Goal: Task Accomplishment & Management: Manage account settings

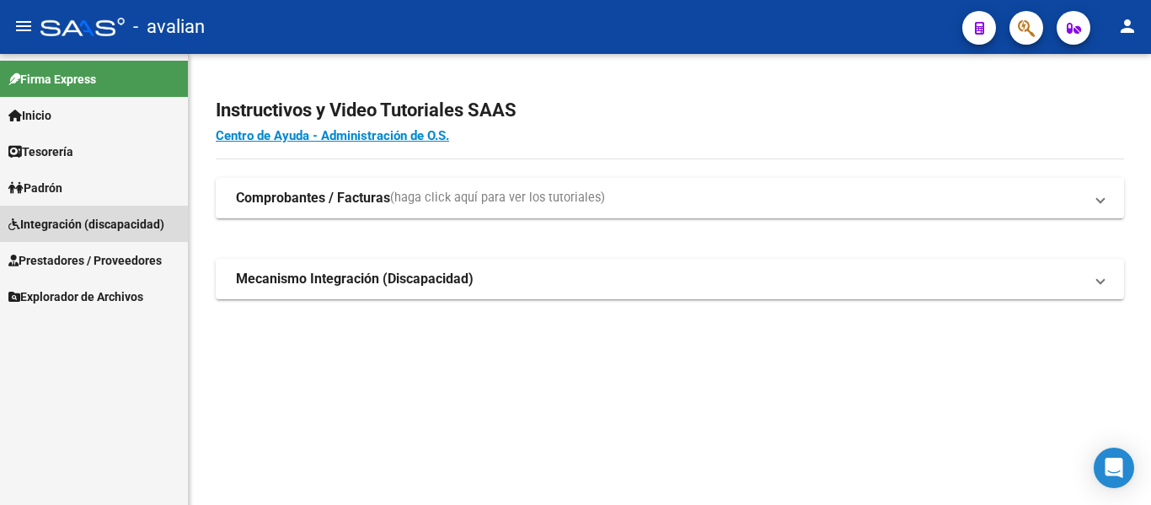
click at [67, 213] on link "Integración (discapacidad)" at bounding box center [94, 224] width 188 height 36
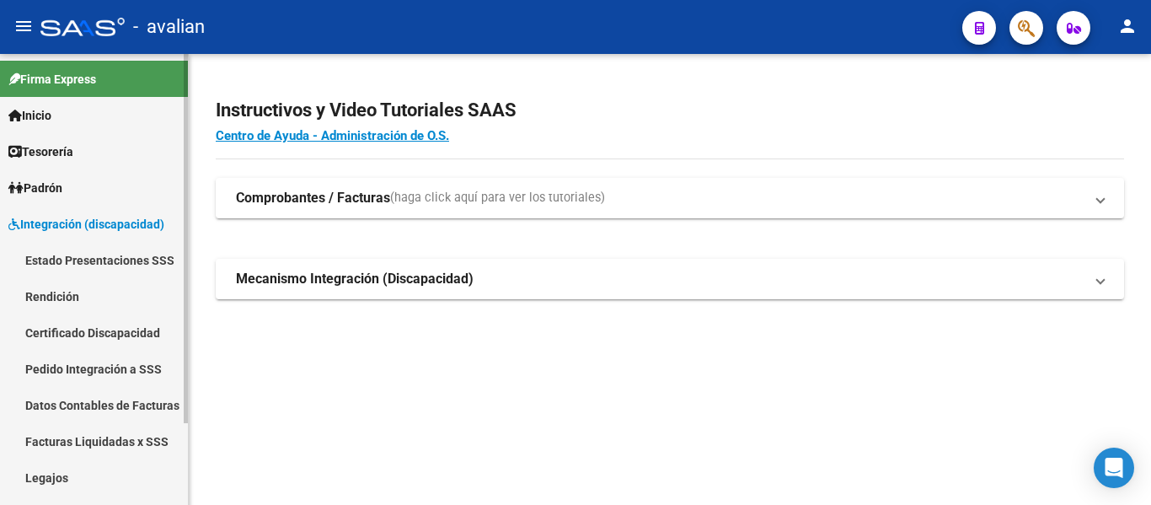
click at [26, 479] on link "Legajos" at bounding box center [94, 477] width 188 height 36
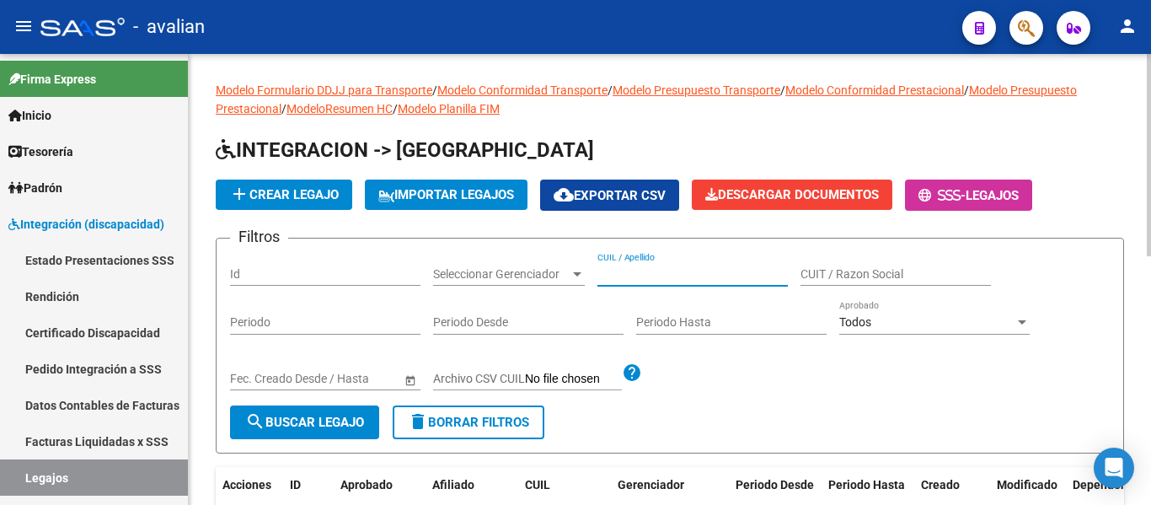
click at [632, 271] on input "CUIL / Apellido" at bounding box center [692, 274] width 190 height 14
paste input "20579798948"
type input "20579798948"
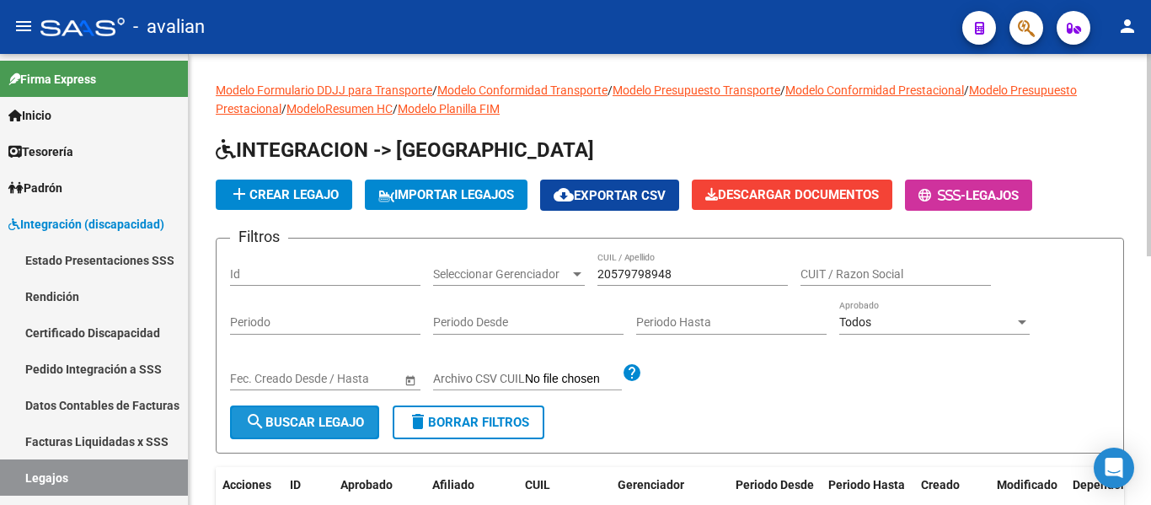
click at [340, 425] on span "search Buscar Legajo" at bounding box center [304, 422] width 119 height 15
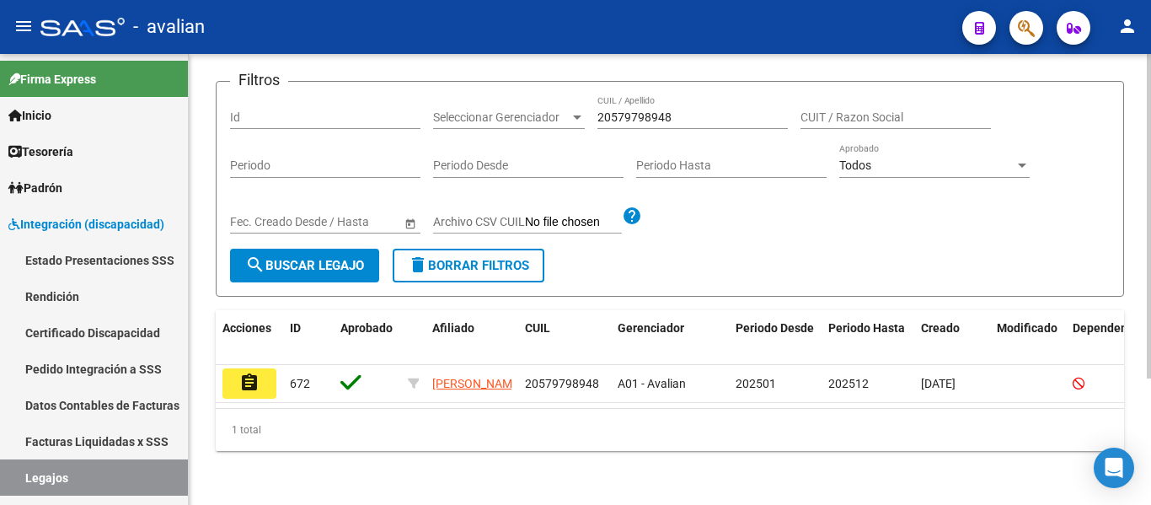
scroll to position [169, 0]
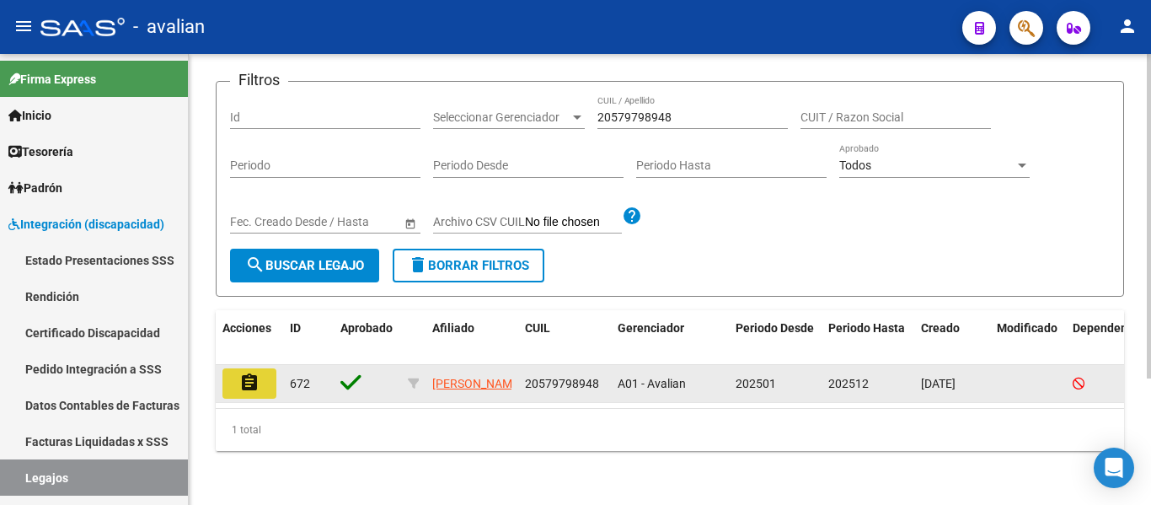
click at [259, 378] on mat-icon "assignment" at bounding box center [249, 382] width 20 height 20
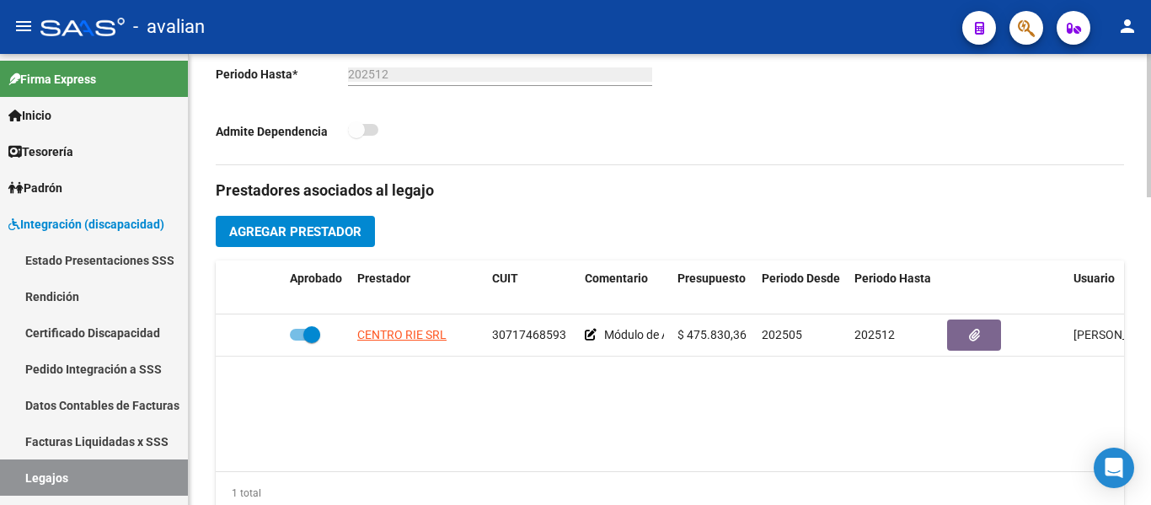
scroll to position [506, 0]
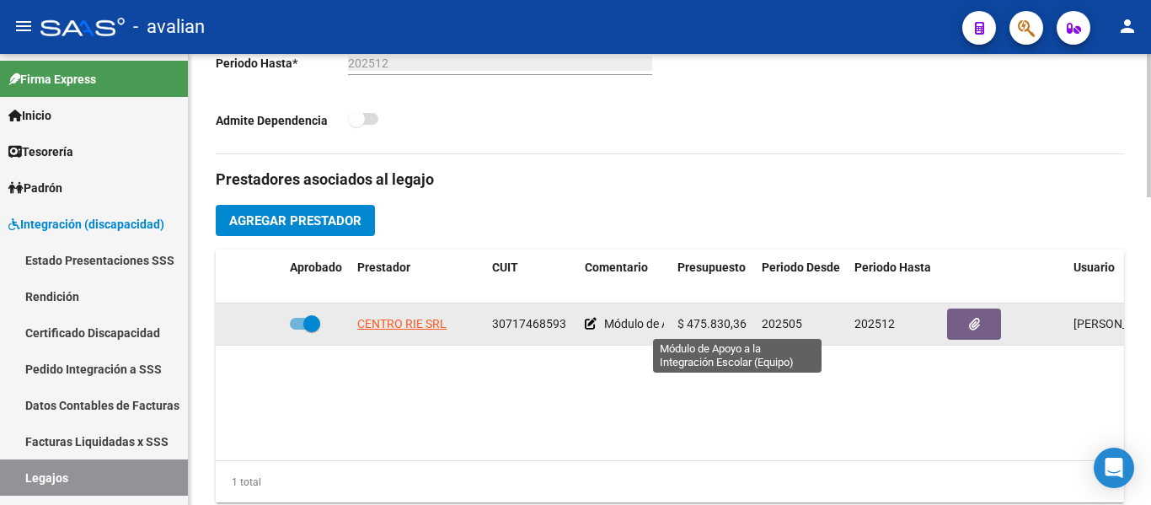
click at [612, 326] on span "Módulo de Apoyo a la Integración Escolar (Equipo)" at bounding box center [735, 323] width 263 height 13
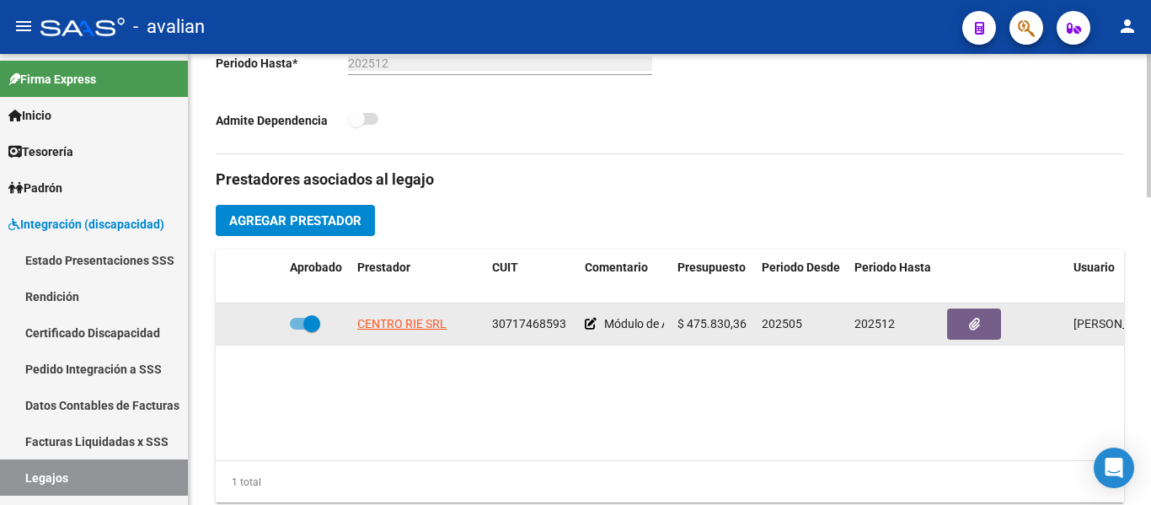
click at [587, 324] on icon at bounding box center [591, 324] width 12 height 12
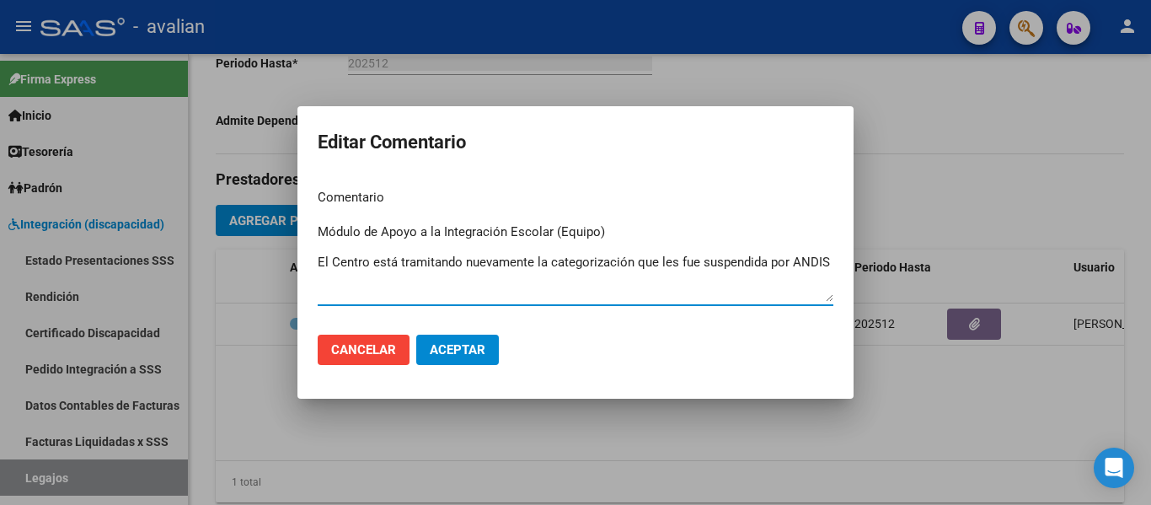
click at [793, 255] on textarea "Módulo de Apoyo a la Integración Escolar (Equipo) El Centro está tramitando nue…" at bounding box center [576, 261] width 516 height 79
click at [356, 276] on textarea "Módulo de Apoyo a la Integración Escolar (Equipo) El Centro está tramitando nue…" at bounding box center [576, 261] width 516 height 79
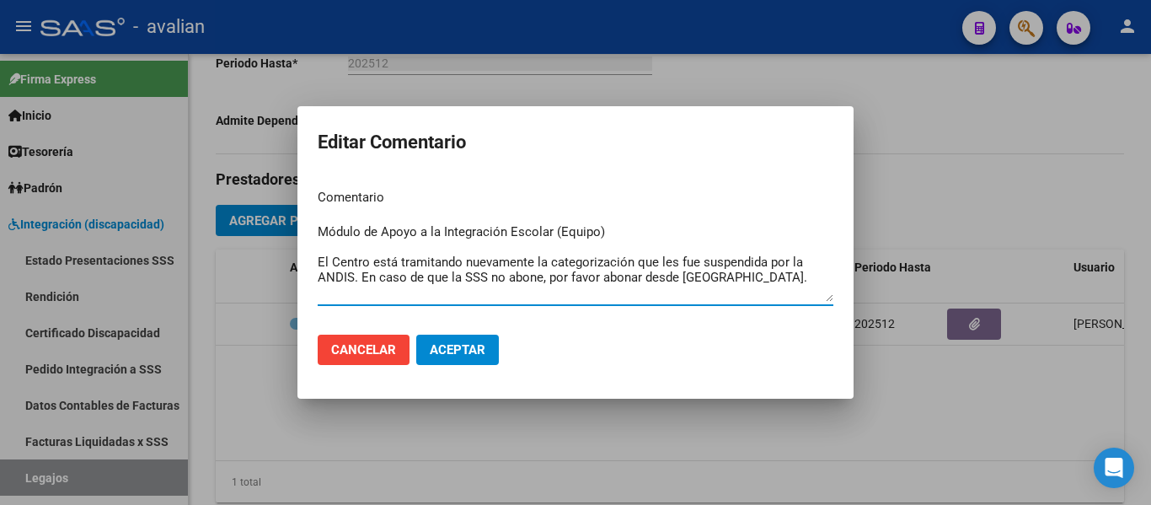
type textarea "Módulo de Apoyo a la Integración Escolar (Equipo) El Centro está tramitando nue…"
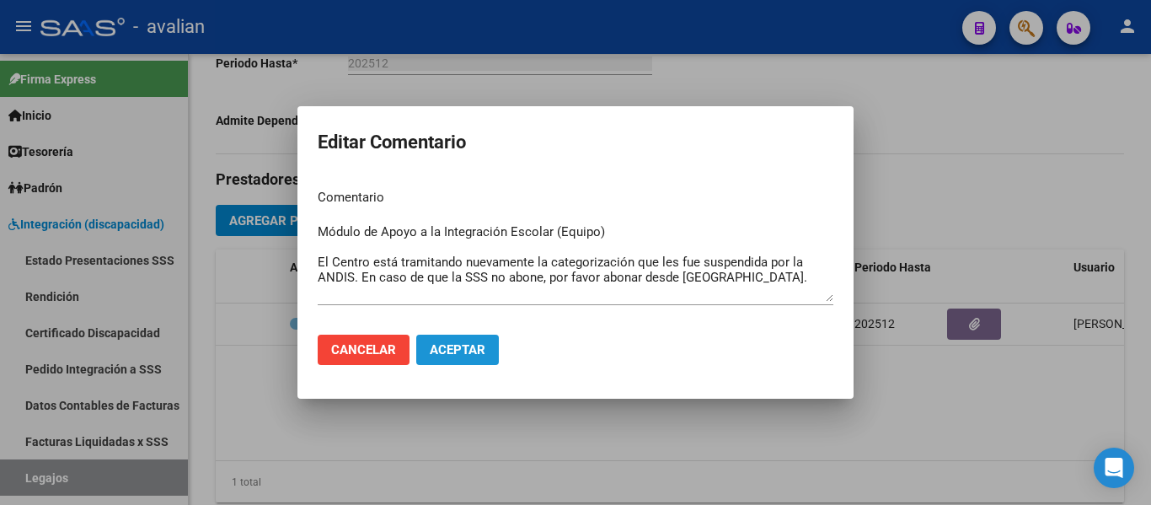
click at [460, 348] on span "Aceptar" at bounding box center [458, 349] width 56 height 15
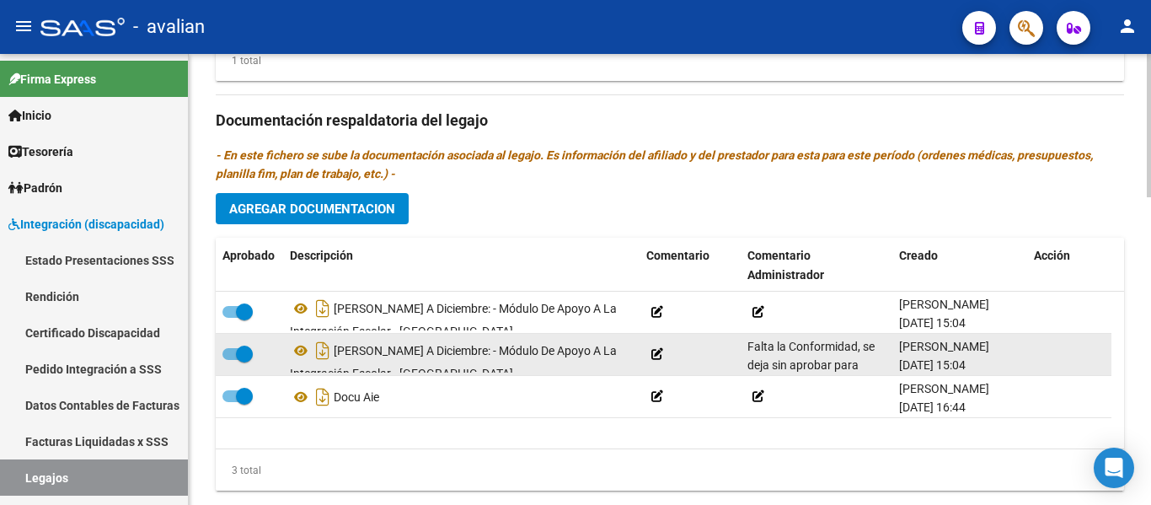
scroll to position [10, 0]
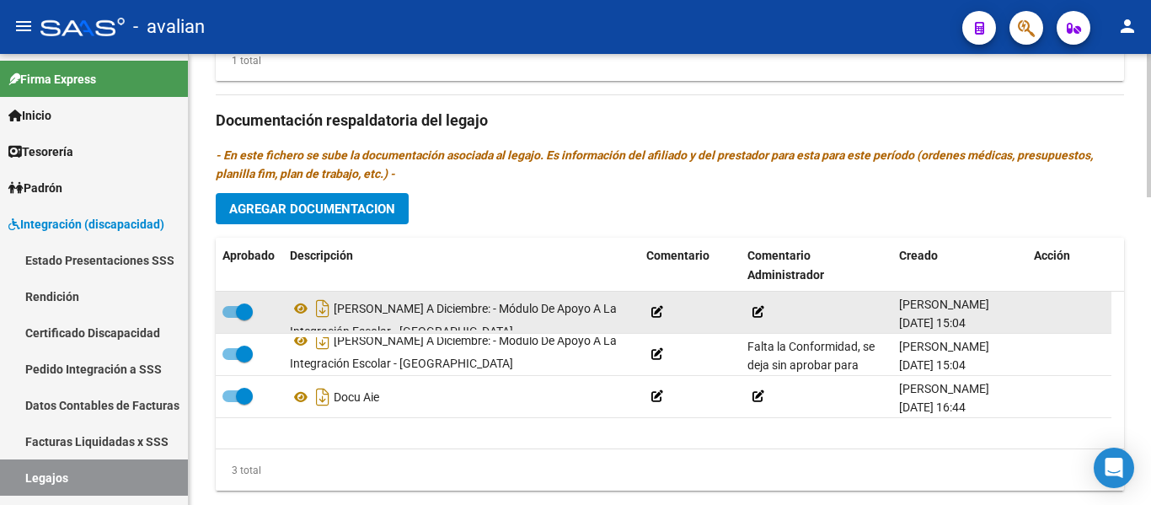
click at [425, 315] on div "[PERSON_NAME] A Diciembre: - Módulo De Apoyo A La Integración Escolar - [GEOGRA…" at bounding box center [461, 312] width 343 height 35
click at [304, 310] on icon at bounding box center [301, 308] width 22 height 20
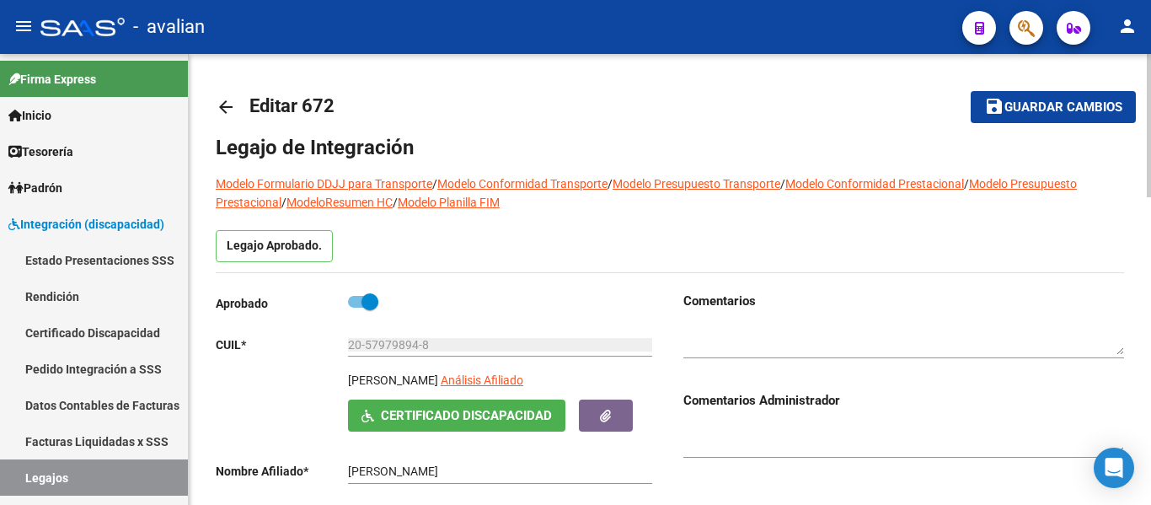
scroll to position [0, 0]
click at [1027, 114] on span "Guardar cambios" at bounding box center [1063, 108] width 118 height 15
